Goal: Transaction & Acquisition: Subscribe to service/newsletter

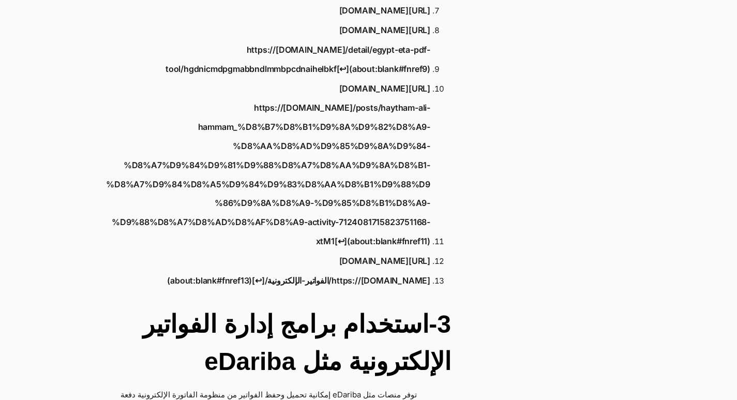
scroll to position [2017, 0]
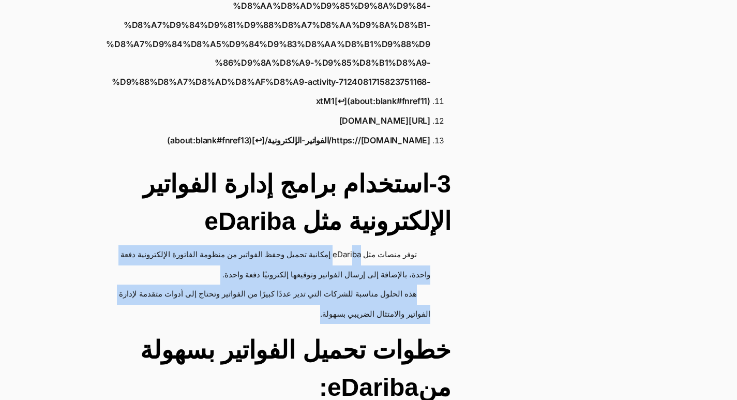
drag, startPoint x: 349, startPoint y: 145, endPoint x: 92, endPoint y: 203, distance: 262.9
click at [92, 245] on ul "توفر منصات مثل eDariba إمكانية تحميل وحفظ الفواتير من منظومة الفاتورة الإلكترون…" at bounding box center [266, 284] width 370 height 78
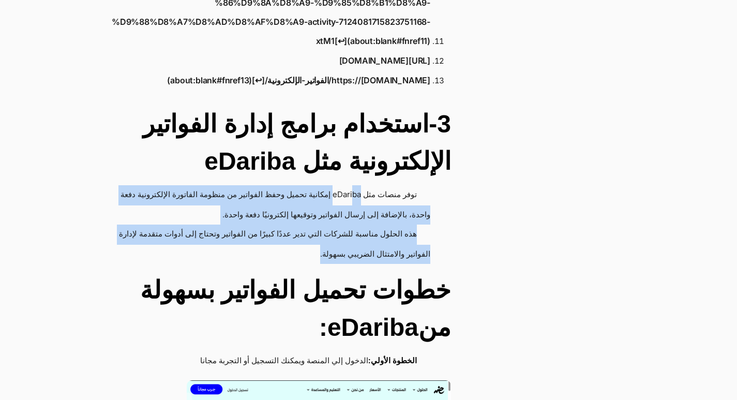
scroll to position [1965, 0]
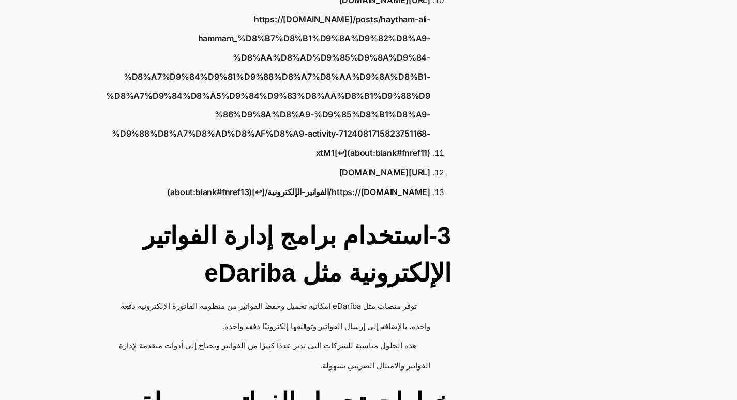
click at [275, 217] on h2 "3-استخدام برامج إدارة الفواتير الإلكترونية مثل eDariba" at bounding box center [266, 254] width 370 height 74
drag, startPoint x: 329, startPoint y: 196, endPoint x: 356, endPoint y: 201, distance: 27.8
click at [356, 297] on li "توفر منصات مثل eDariba إمكانية تحميل وحفظ الفواتير من منظومة الفاتورة الإلكترون…" at bounding box center [260, 316] width 339 height 39
copy li "eDariba"
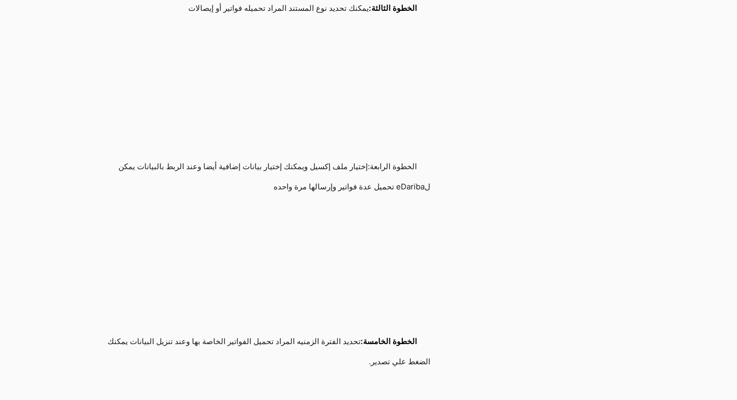
scroll to position [2637, 0]
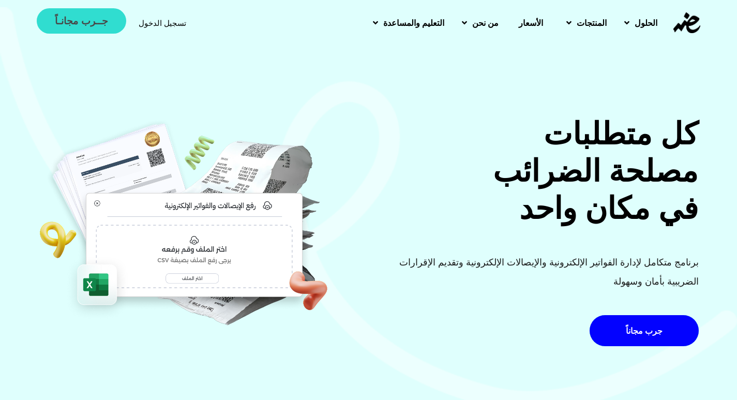
click at [97, 21] on span "جــرب مجانـاً" at bounding box center [81, 21] width 53 height 10
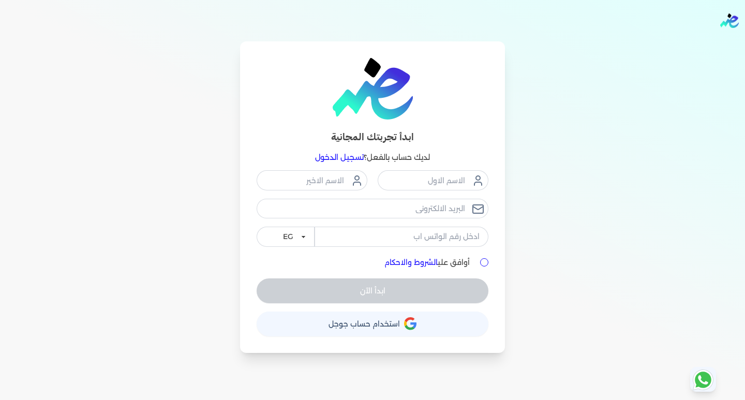
click at [398, 290] on div "ابدأ الآن" at bounding box center [373, 290] width 232 height 25
click at [480, 262] on input "أوافق علي الشروط والاحكام" at bounding box center [484, 262] width 8 height 8
checkbox input "true"
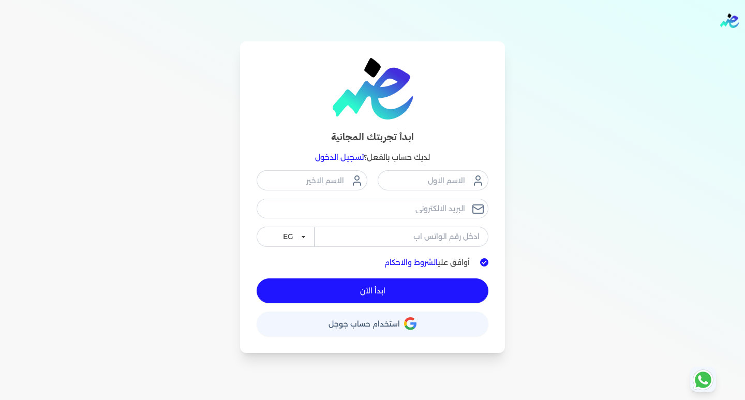
click at [383, 336] on div "ابدأ تجربتك المجانية لديك حساب بالفعل؟ تسجيل الدخول EG KSA أوافق علي الشروط وال…" at bounding box center [372, 196] width 265 height 311
click at [383, 331] on button "حساب استخدام حساب جوجل" at bounding box center [373, 323] width 232 height 25
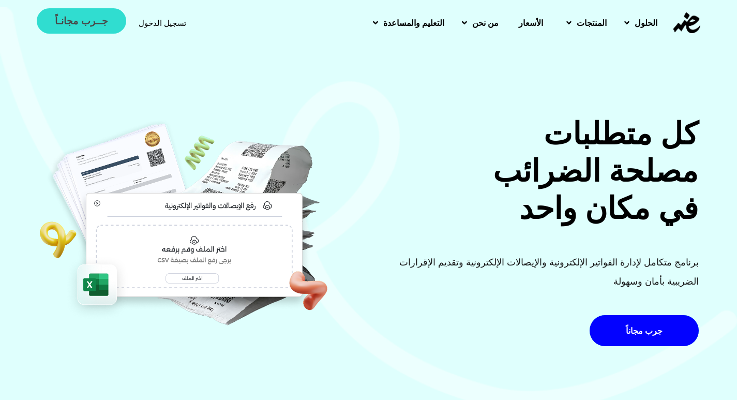
click at [85, 24] on span "جــرب مجانـاً" at bounding box center [81, 21] width 53 height 10
click at [74, 22] on span "جــرب مجانـاً" at bounding box center [81, 21] width 53 height 10
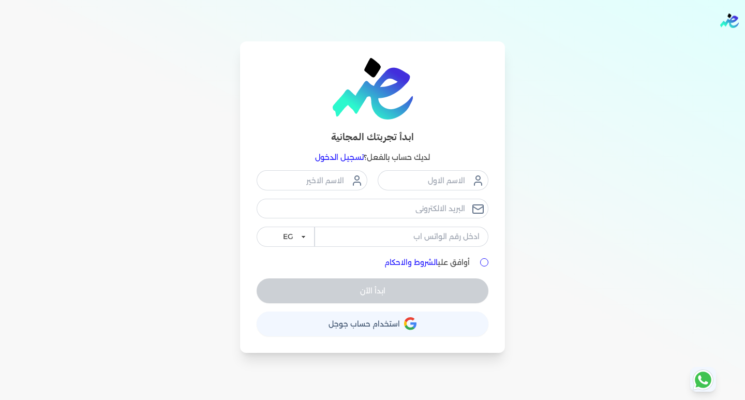
click at [375, 318] on button "حساب استخدام حساب جوجل" at bounding box center [373, 323] width 232 height 25
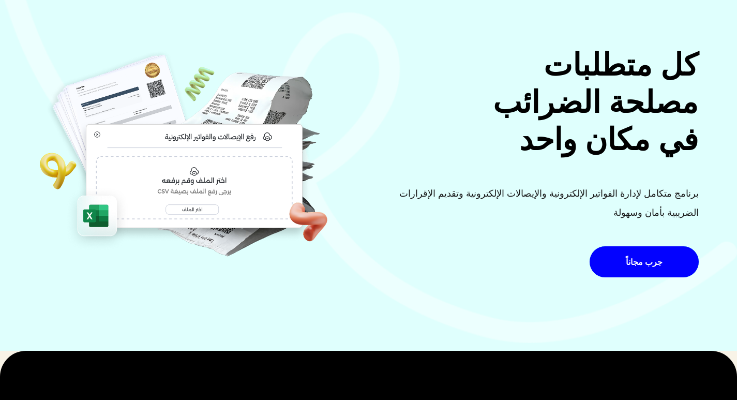
scroll to position [207, 0]
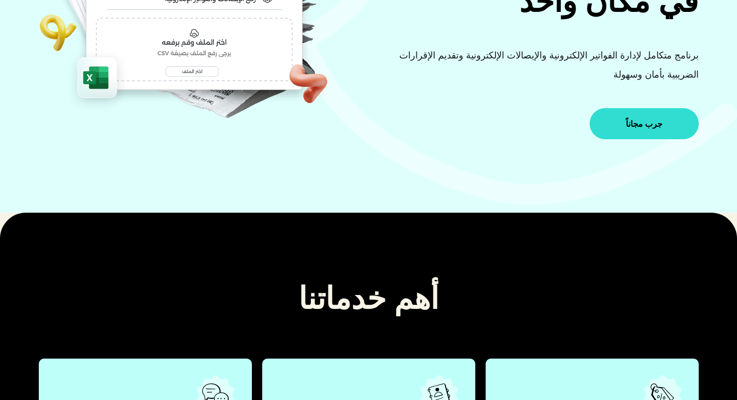
click at [626, 122] on span "جرب مجاناً" at bounding box center [644, 123] width 37 height 8
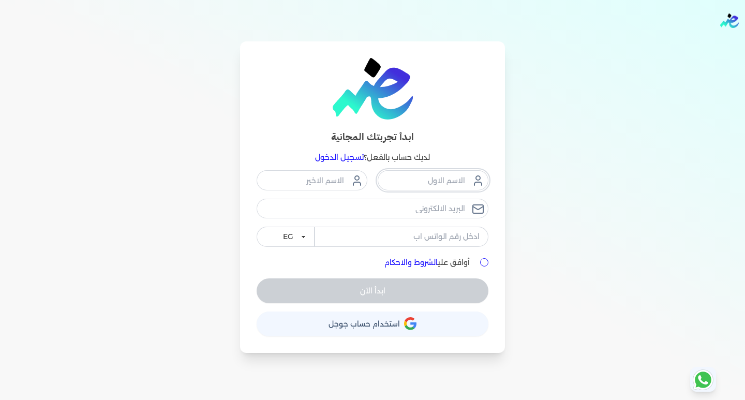
click at [444, 184] on input "text" at bounding box center [433, 180] width 111 height 20
click at [486, 262] on div "EG KSA أوافق علي الشروط والاحكام ابدأ الآن" at bounding box center [373, 236] width 232 height 132
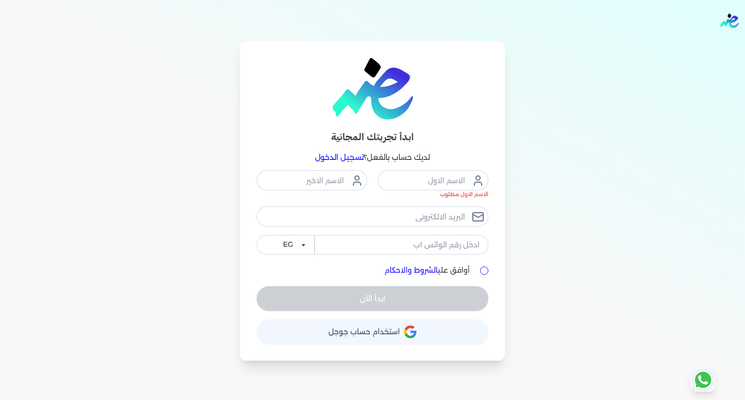
click at [487, 271] on input "أوافق علي الشروط والاحكام" at bounding box center [484, 270] width 8 height 8
checkbox input "true"
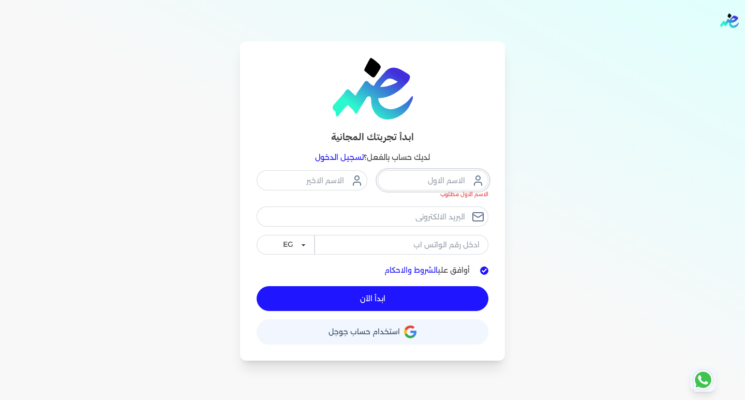
click at [443, 182] on input "text" at bounding box center [433, 180] width 111 height 20
type input "ك"
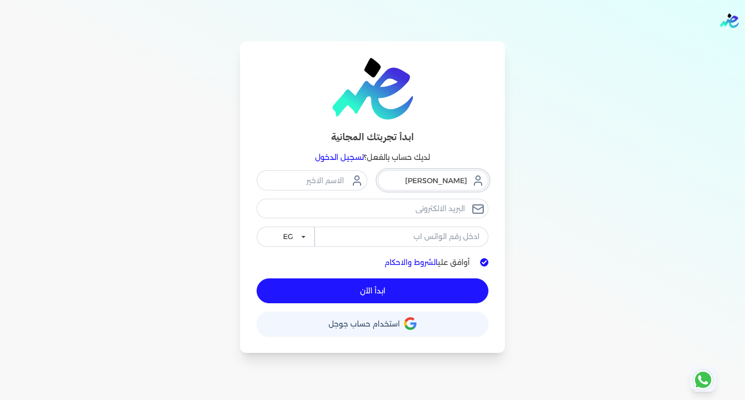
type input "محمد"
click at [305, 177] on input "text" at bounding box center [312, 180] width 111 height 20
type input "يوسف"
click at [454, 210] on input "email" at bounding box center [373, 209] width 232 height 20
type input "ة"
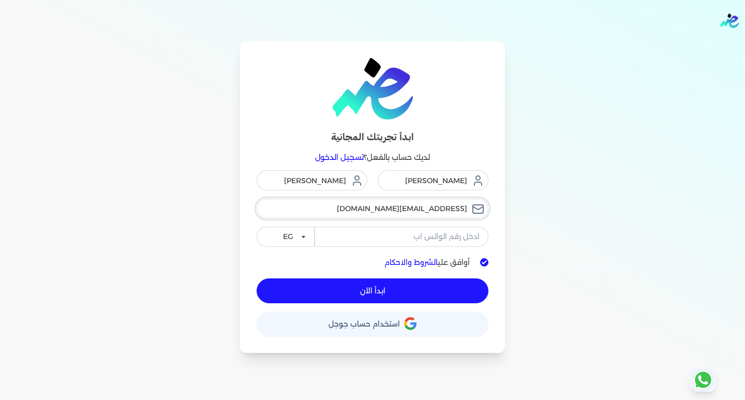
type input "mohamedfawzy@svcc-eg.com"
click at [393, 292] on button "ابدأ الآن" at bounding box center [373, 290] width 232 height 25
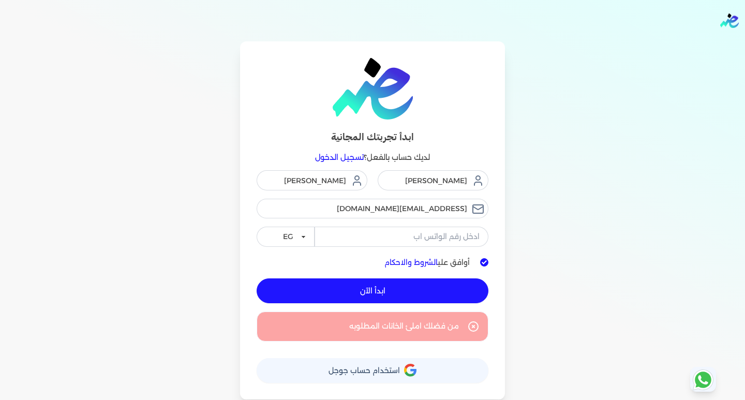
click at [430, 294] on button "ابدأ الآن" at bounding box center [373, 290] width 232 height 25
click at [397, 286] on button "ابدأ الآن" at bounding box center [373, 290] width 232 height 25
click at [448, 284] on button "ابدأ الآن" at bounding box center [373, 290] width 232 height 25
click at [447, 291] on button "ابدأ الآن" at bounding box center [373, 290] width 232 height 25
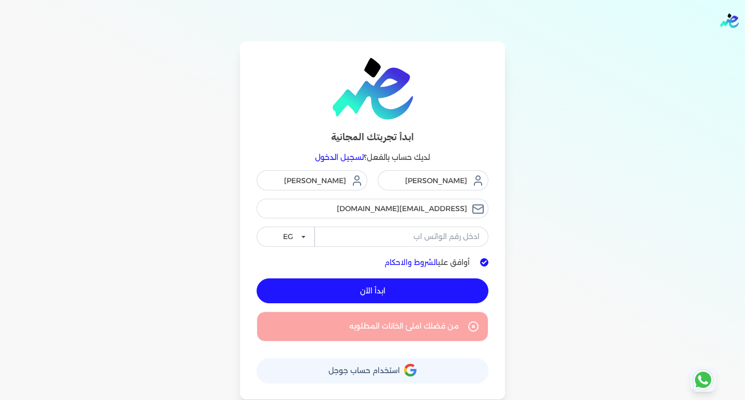
click at [447, 291] on button "ابدأ الآن" at bounding box center [373, 290] width 232 height 25
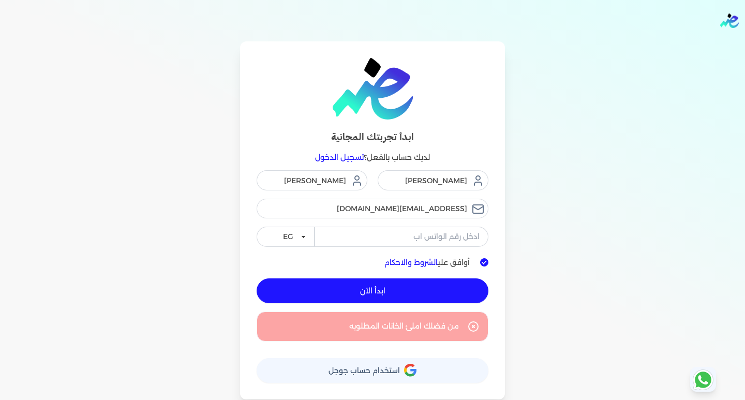
click at [447, 291] on button "ابدأ الآن" at bounding box center [373, 290] width 232 height 25
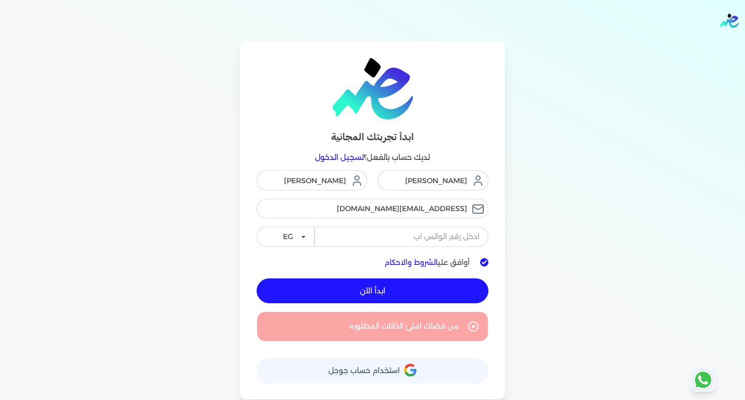
click at [447, 291] on button "ابدأ الآن" at bounding box center [373, 290] width 232 height 25
click at [415, 289] on button "ابدأ الآن" at bounding box center [373, 290] width 232 height 25
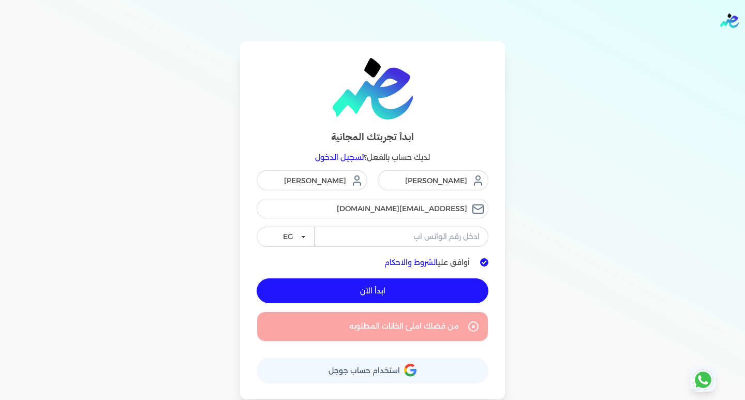
click at [415, 289] on button "ابدأ الآن" at bounding box center [373, 290] width 232 height 25
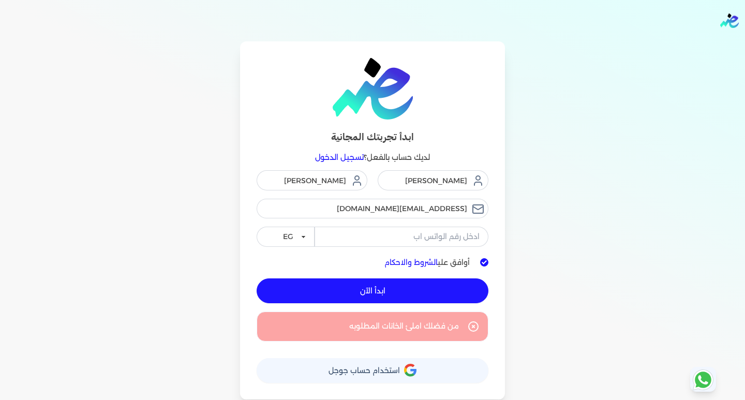
click at [415, 289] on button "ابدأ الآن" at bounding box center [373, 290] width 232 height 25
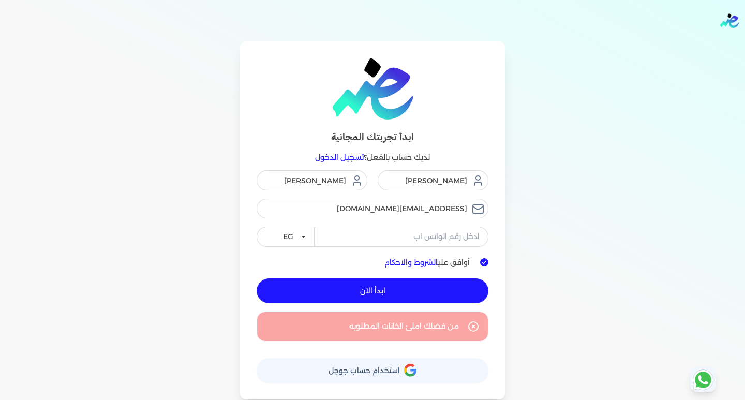
click at [412, 295] on button "ابدأ الآن" at bounding box center [373, 290] width 232 height 25
click at [411, 295] on button "ابدأ الآن" at bounding box center [373, 290] width 232 height 25
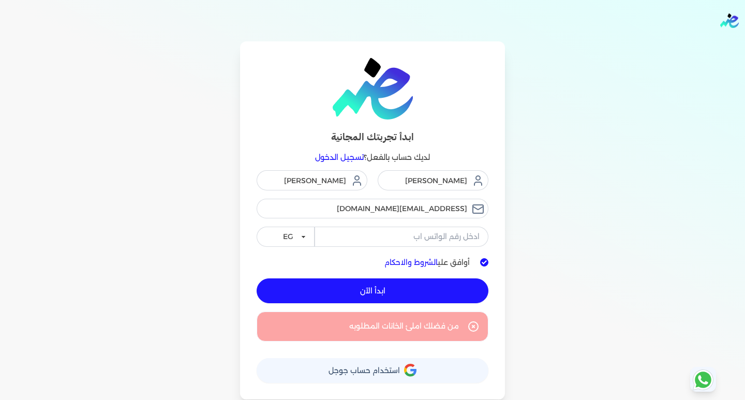
click at [411, 295] on button "ابدأ الآن" at bounding box center [373, 290] width 232 height 25
click at [430, 234] on input "tel" at bounding box center [401, 237] width 174 height 20
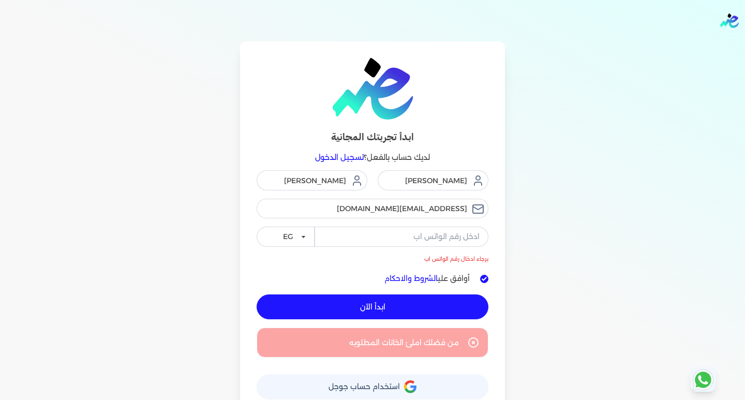
click at [436, 291] on div "محمد يوسف mohamedfawzy@svcc-eg.com برجاء ادخال رقم الواتس اب EG KSA أوافق علي ا…" at bounding box center [373, 267] width 232 height 195
click at [436, 300] on button "ابدأ الآن" at bounding box center [373, 306] width 232 height 25
click at [419, 237] on input "tel" at bounding box center [401, 237] width 174 height 20
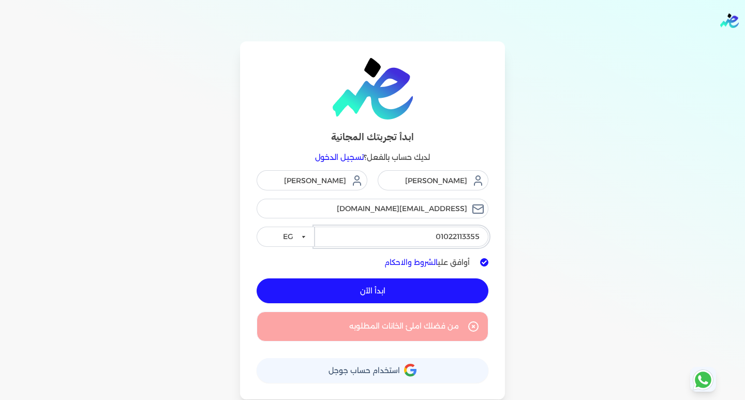
drag, startPoint x: 433, startPoint y: 236, endPoint x: 585, endPoint y: 194, distance: 157.6
click at [585, 194] on div "ابدأ تجربتك المجانية لديك حساب بالفعل؟ تسجيل الدخول محمد يوسف mohamedfawzy@svcc…" at bounding box center [372, 220] width 662 height 358
type input "01033110895"
click at [401, 293] on button "ابدأ الآن" at bounding box center [373, 290] width 232 height 25
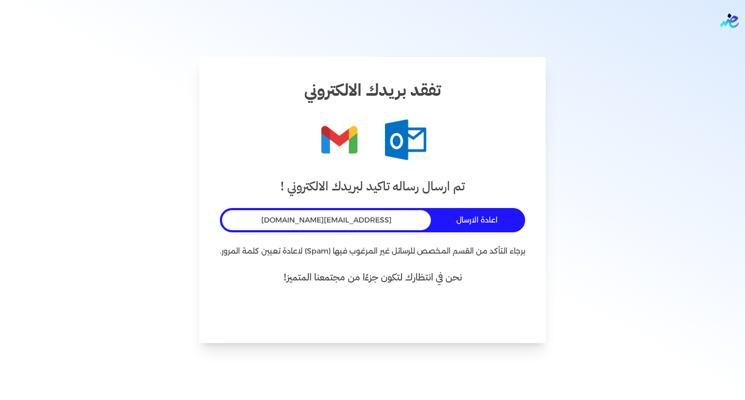
click at [492, 225] on button "اعادة الارسال" at bounding box center [479, 219] width 88 height 19
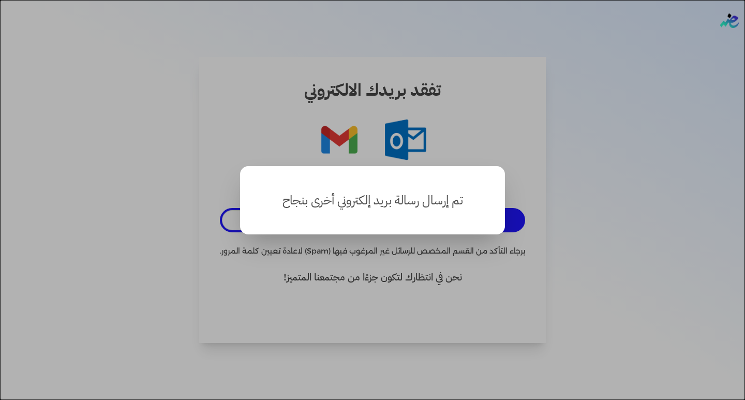
click at [387, 248] on button "close" at bounding box center [372, 200] width 745 height 400
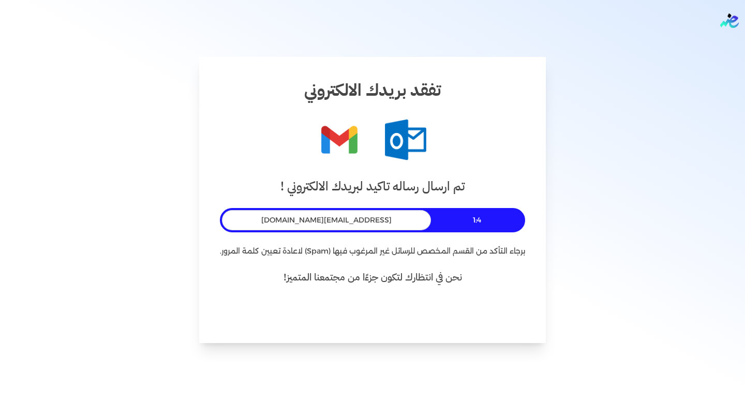
drag, startPoint x: 395, startPoint y: 218, endPoint x: 219, endPoint y: 217, distance: 176.3
click at [220, 217] on div "تم ارسال رساله تاكيد لبريدك الالكتروني ! 1:4 mohamedfawzy@svcc-eg.com برجاء الت…" at bounding box center [372, 249] width 305 height 145
drag, startPoint x: 292, startPoint y: 215, endPoint x: 254, endPoint y: 221, distance: 38.7
click at [254, 221] on div "[EMAIL_ADDRESS][DOMAIN_NAME]" at bounding box center [326, 220] width 209 height 20
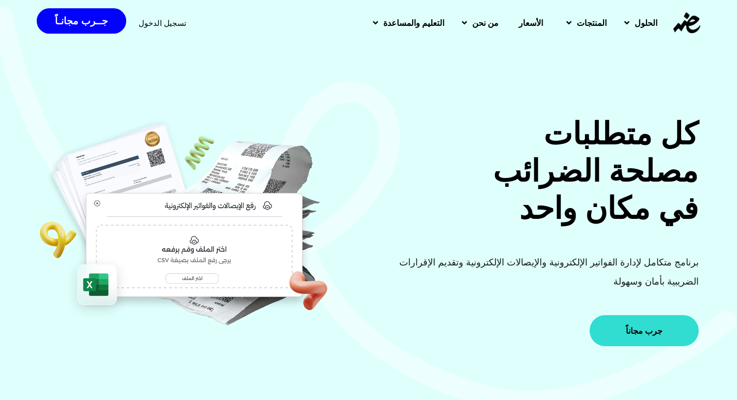
click at [655, 339] on link "جرب مجاناً" at bounding box center [644, 330] width 109 height 31
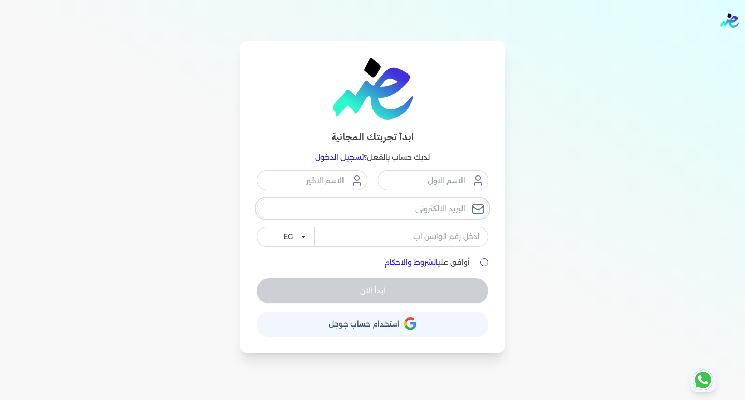
paste input "[EMAIL_ADDRESS][DOMAIN_NAME]"
type input "mohamedfawzy@svcc-eg.com"
click at [451, 185] on input "text" at bounding box center [433, 180] width 111 height 20
type input "محمد"
click at [291, 177] on input "text" at bounding box center [312, 180] width 111 height 20
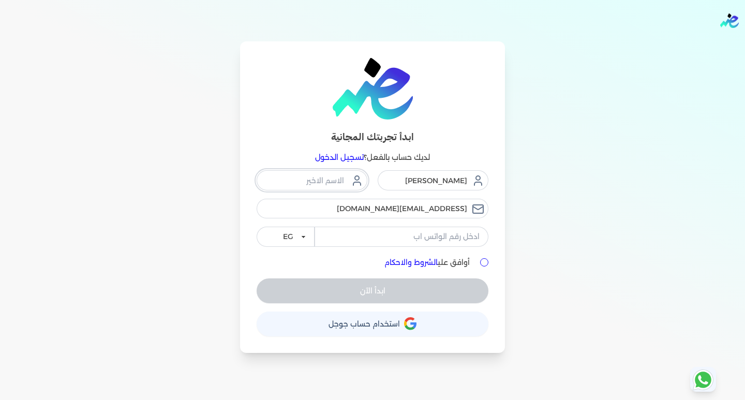
type input "يوسف"
click at [387, 230] on input "tel" at bounding box center [401, 237] width 174 height 20
type input "01033770885"
click at [429, 263] on link "الشروط والاحكام" at bounding box center [410, 262] width 53 height 9
click at [488, 261] on input "أوافق علي الشروط والاحكام" at bounding box center [484, 262] width 8 height 8
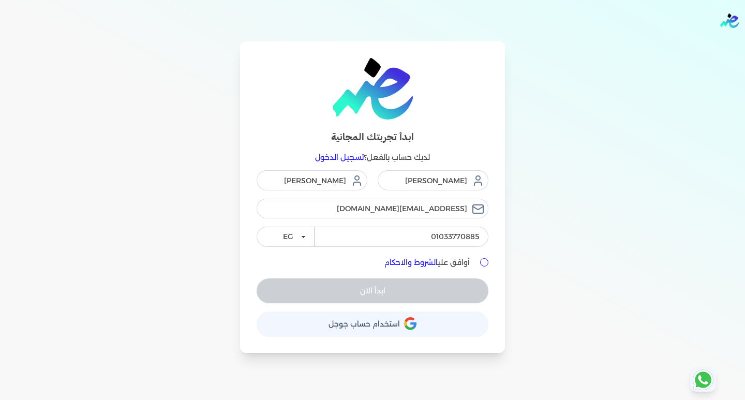
checkbox input "true"
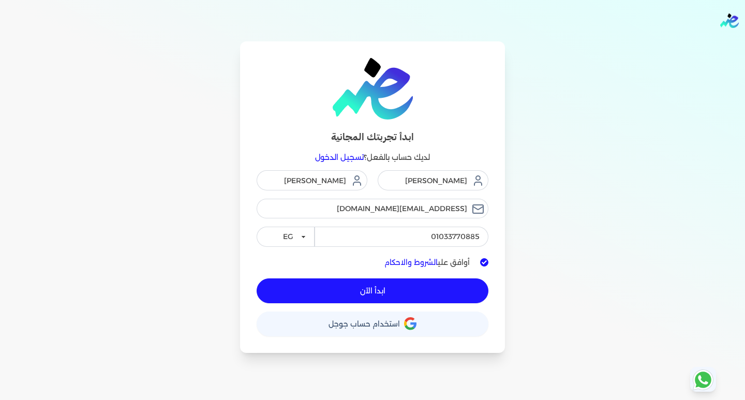
click at [419, 289] on button "ابدأ الآن" at bounding box center [373, 290] width 232 height 25
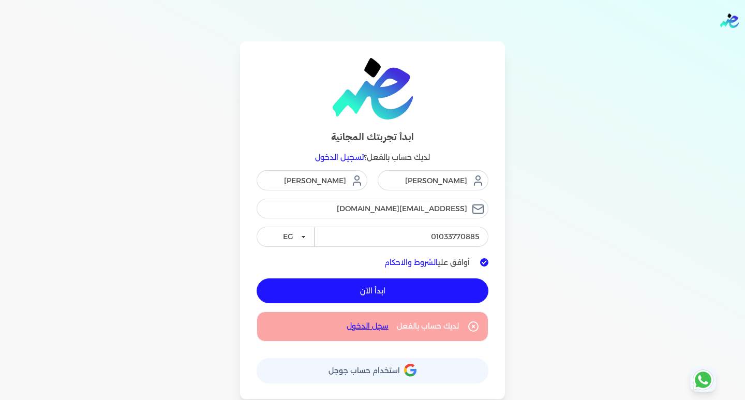
click at [420, 285] on button "ابدأ الآن" at bounding box center [373, 290] width 232 height 25
click at [424, 290] on button "ابدأ الآن" at bounding box center [373, 290] width 232 height 25
click at [403, 293] on button "ابدأ الآن" at bounding box center [373, 290] width 232 height 25
click at [409, 293] on button "ابدأ الآن" at bounding box center [373, 290] width 232 height 25
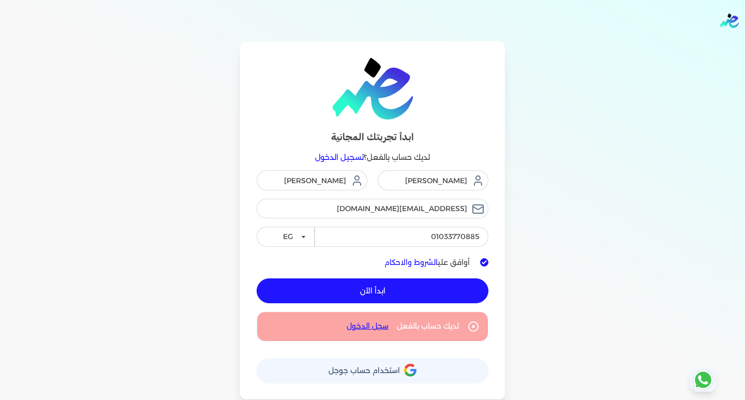
click at [409, 293] on button "ابدأ الآن" at bounding box center [373, 290] width 232 height 25
click at [450, 287] on button "ابدأ الآن" at bounding box center [373, 290] width 232 height 25
click at [450, 287] on div "برجاء مراجعة صحة رقم التسجيل الضريبي : من هنا Dismiss ✕ ✕ استهلكت 100% من الباق…" at bounding box center [372, 200] width 745 height 400
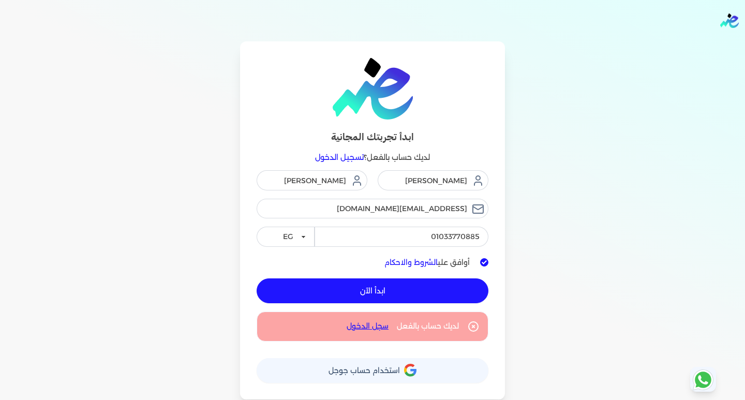
click at [450, 287] on button "ابدأ الآن" at bounding box center [373, 290] width 232 height 25
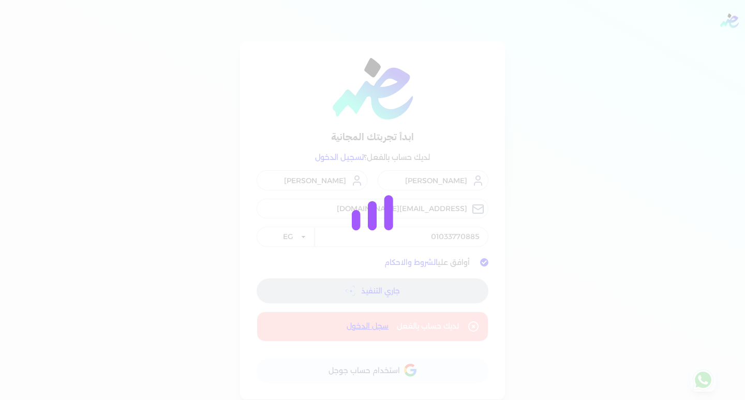
click at [450, 287] on div "برجاء مراجعة صحة رقم التسجيل الضريبي : من هنا Dismiss ✕ ✕ استهلكت 100% من الباق…" at bounding box center [372, 200] width 745 height 400
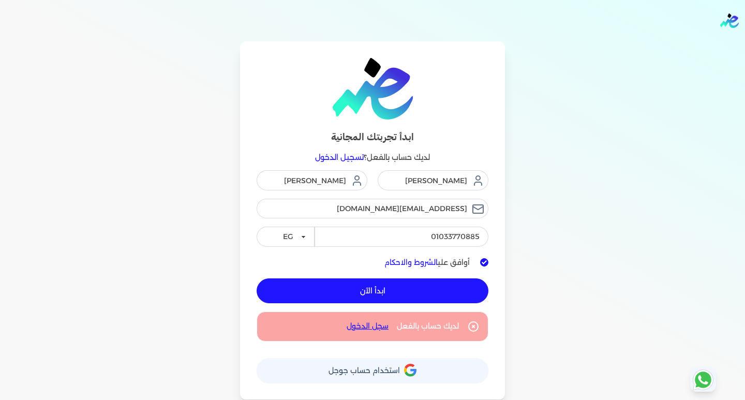
click at [450, 287] on button "ابدأ الآن" at bounding box center [373, 290] width 232 height 25
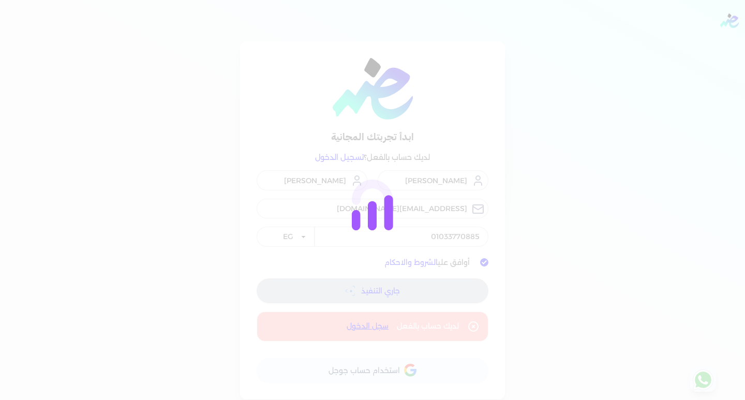
click at [450, 287] on div "برجاء مراجعة صحة رقم التسجيل الضريبي : من هنا Dismiss ✕ ✕ استهلكت 100% من الباق…" at bounding box center [372, 200] width 745 height 400
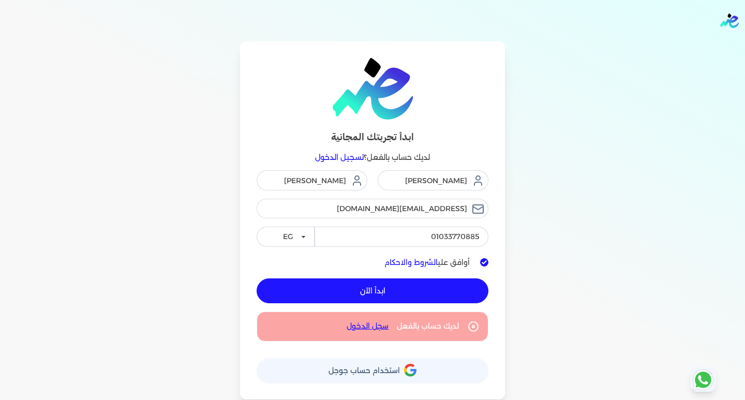
click at [450, 287] on button "ابدأ الآن" at bounding box center [373, 290] width 232 height 25
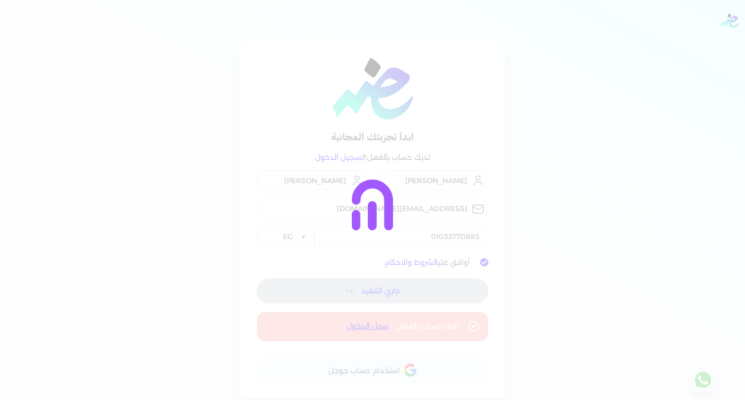
click at [450, 287] on div "برجاء مراجعة صحة رقم التسجيل الضريبي : من هنا Dismiss ✕ ✕ استهلكت 100% من الباق…" at bounding box center [372, 200] width 745 height 400
click at [450, 287] on button "جاري التنفيذ ●" at bounding box center [373, 290] width 232 height 25
click at [450, 287] on div "برجاء مراجعة صحة رقم التسجيل الضريبي : من هنا Dismiss ✕ ✕ استهلكت 100% من الباق…" at bounding box center [372, 200] width 745 height 400
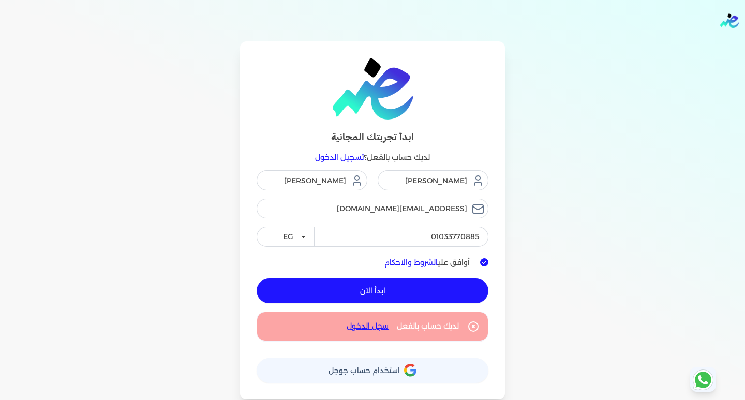
click at [450, 287] on button "ابدأ الآن" at bounding box center [373, 290] width 232 height 25
click at [303, 236] on select "EG KSA" at bounding box center [286, 237] width 58 height 20
click at [398, 292] on button "ابدأ الآن" at bounding box center [373, 290] width 232 height 25
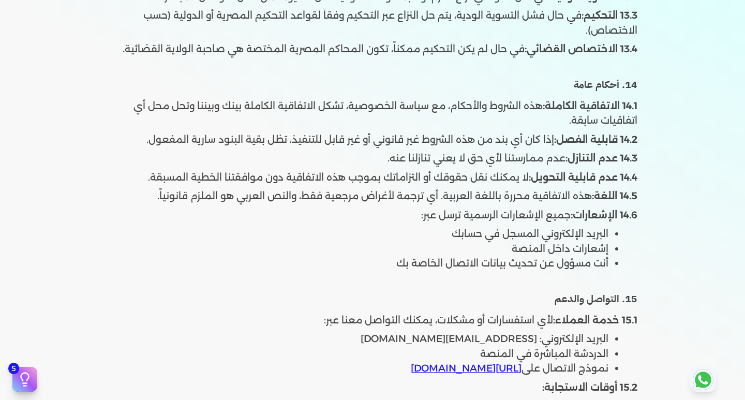
scroll to position [4034, 0]
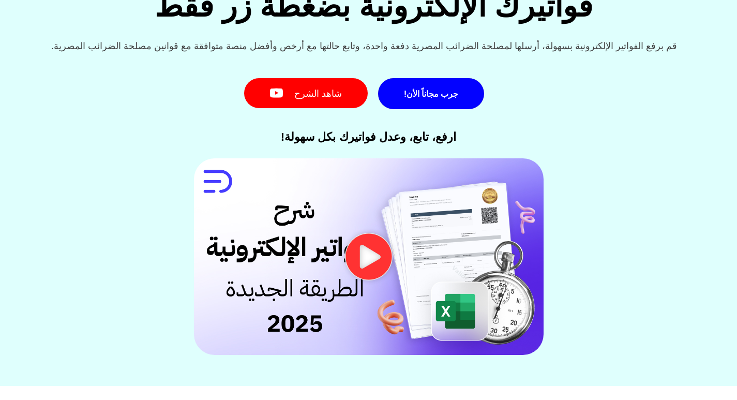
scroll to position [103, 0]
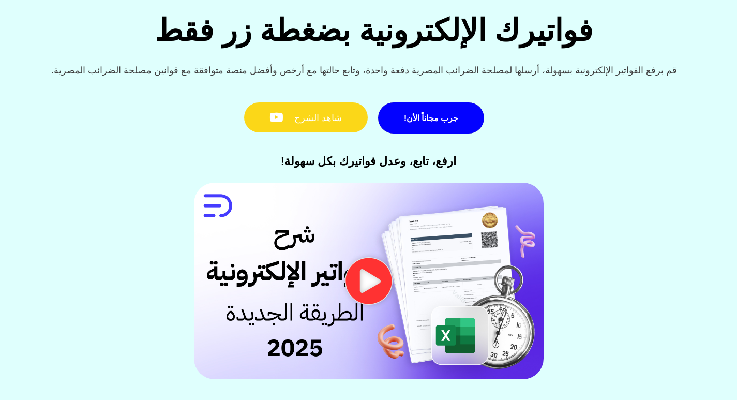
click at [321, 125] on link "شاهد الشرح" at bounding box center [306, 117] width 124 height 31
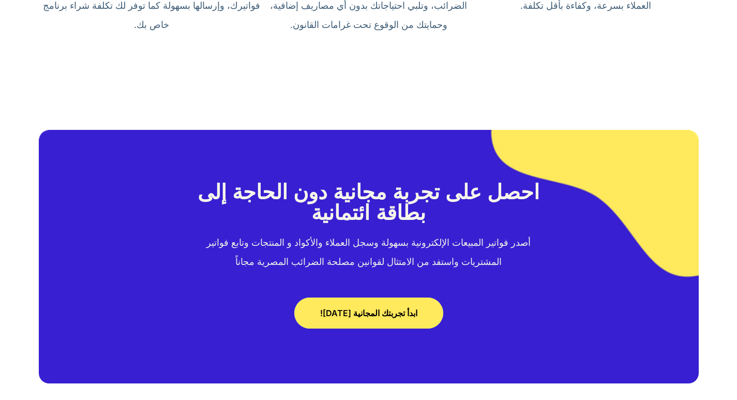
scroll to position [4914, 0]
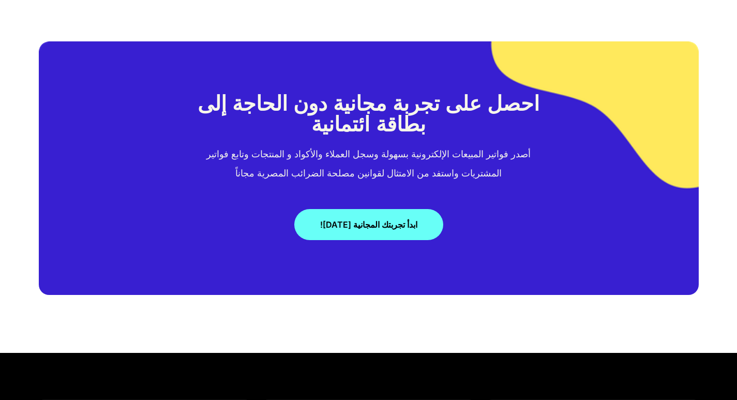
click at [371, 222] on span "ابدأ تجربتك المجانية اليوم!" at bounding box center [368, 224] width 97 height 8
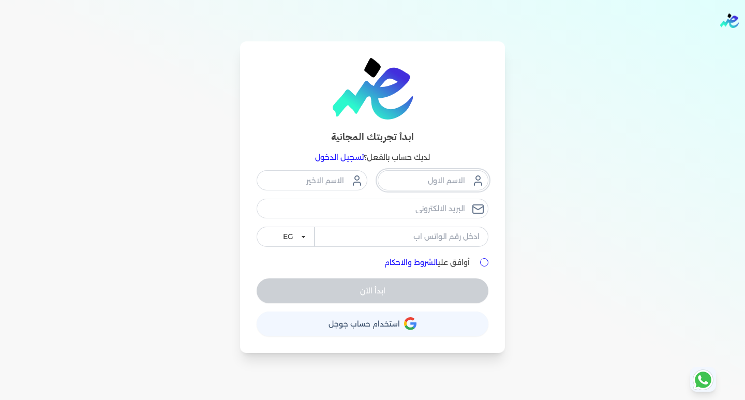
click at [431, 185] on input "text" at bounding box center [433, 180] width 111 height 20
type input "[PERSON_NAME]"
click at [333, 182] on input "text" at bounding box center [312, 180] width 111 height 20
click at [387, 206] on div "[PERSON_NAME]" at bounding box center [373, 208] width 232 height 76
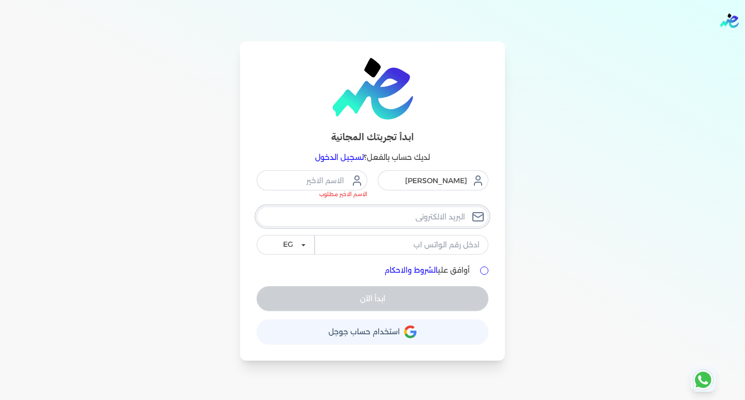
type input "[EMAIL_ADDRESS][DOMAIN_NAME]"
click at [409, 239] on input "tel" at bounding box center [401, 245] width 174 height 20
type input "01033770885"
click at [483, 271] on input "أوافق علي الشروط والاحكام" at bounding box center [484, 270] width 8 height 8
checkbox input "true"
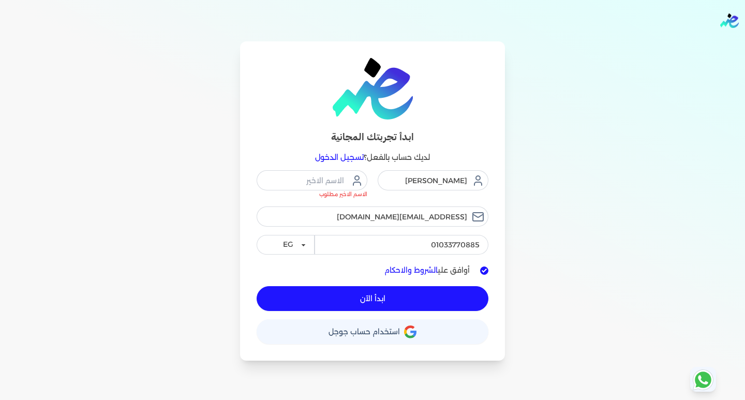
click at [382, 300] on span "ابدأ الآن" at bounding box center [372, 298] width 25 height 7
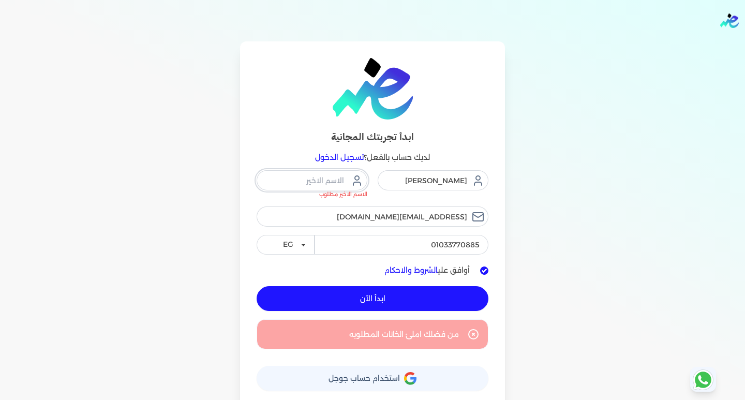
click at [328, 182] on input "text" at bounding box center [312, 180] width 111 height 20
click at [320, 187] on input "text" at bounding box center [312, 180] width 111 height 20
type input "d"
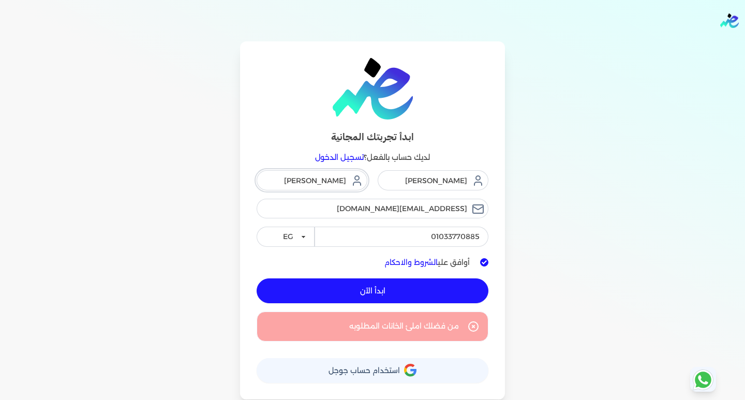
type input "[PERSON_NAME]"
click at [368, 281] on button "ابدأ الآن" at bounding box center [373, 290] width 232 height 25
click at [381, 294] on span "ابدأ الآن" at bounding box center [372, 290] width 25 height 7
click at [402, 296] on button "ابدأ الآن" at bounding box center [373, 290] width 232 height 25
click at [384, 374] on span "استخدام حساب جوجل" at bounding box center [363, 370] width 71 height 7
